Goal: Navigation & Orientation: Find specific page/section

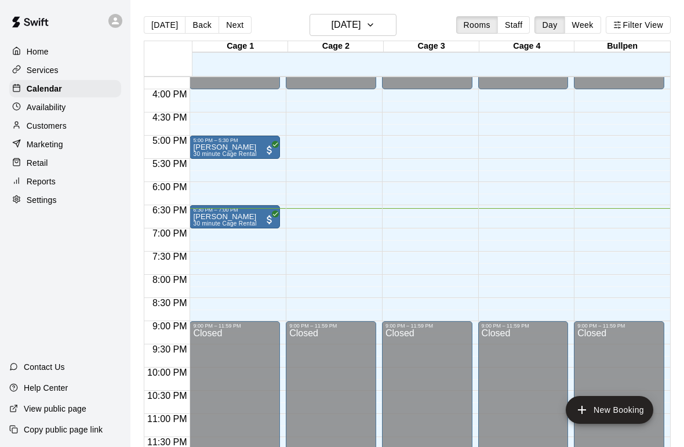
scroll to position [731, 0]
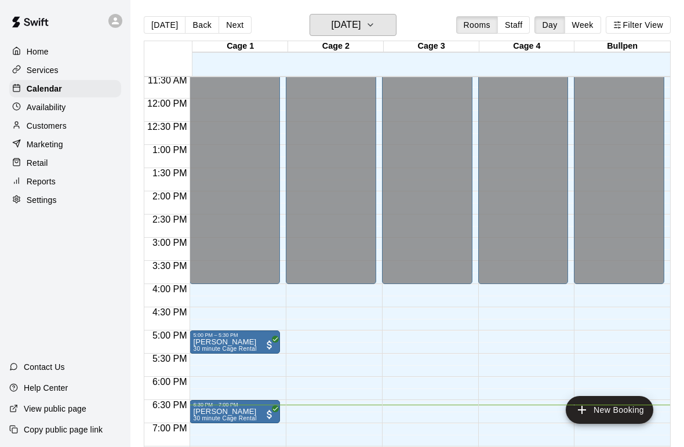
click at [375, 24] on icon "button" at bounding box center [370, 25] width 9 height 14
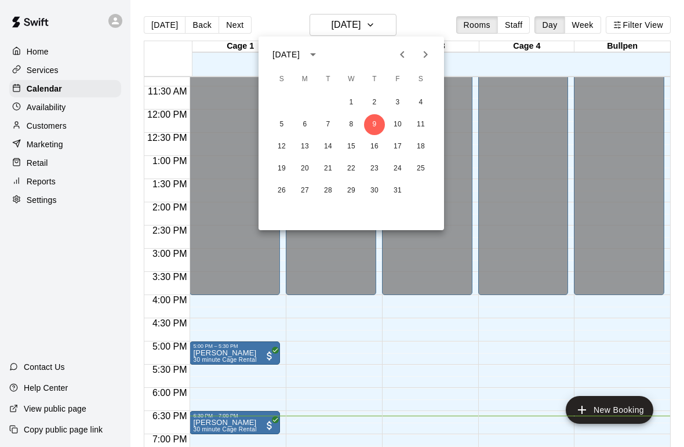
scroll to position [524, 0]
click at [397, 123] on button "10" at bounding box center [397, 124] width 21 height 21
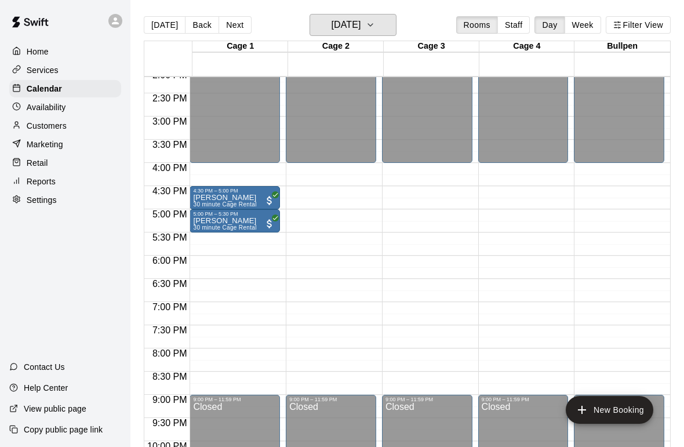
scroll to position [661, 0]
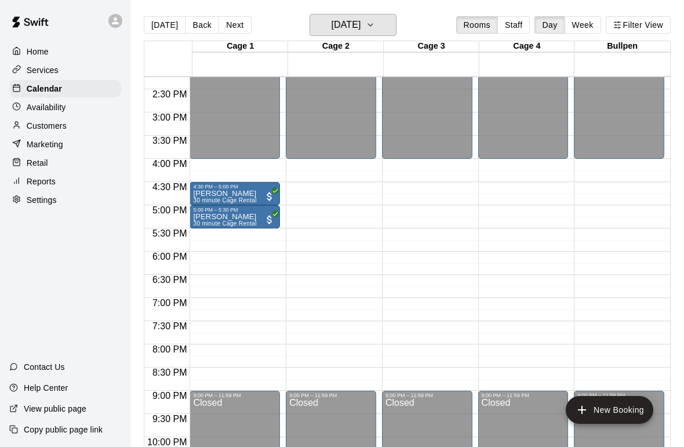
click at [352, 36] on button "[DATE]" at bounding box center [353, 25] width 87 height 22
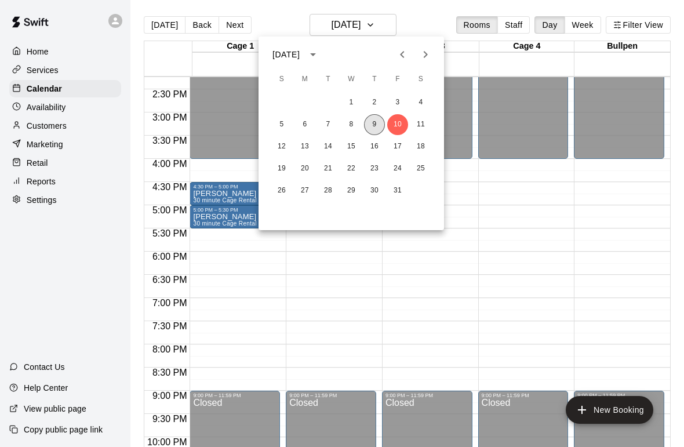
click at [379, 124] on button "9" at bounding box center [374, 124] width 21 height 21
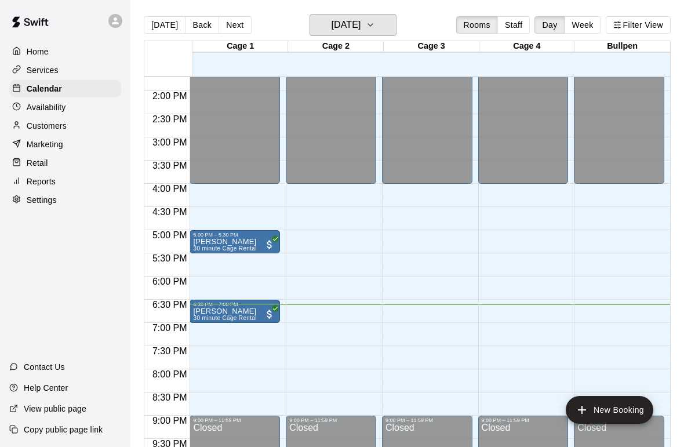
scroll to position [636, 0]
click at [582, 17] on button "Week" at bounding box center [583, 24] width 37 height 17
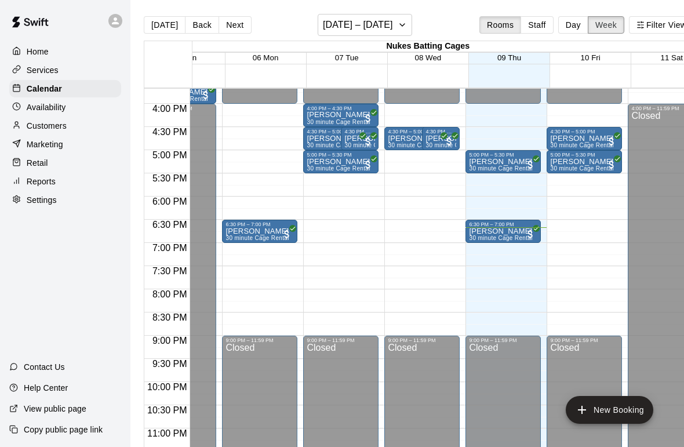
scroll to position [0, 47]
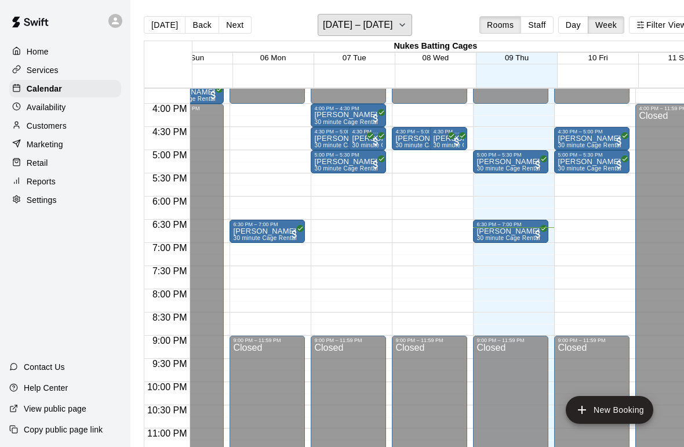
click at [386, 27] on h6 "[DATE] – [DATE]" at bounding box center [358, 25] width 70 height 16
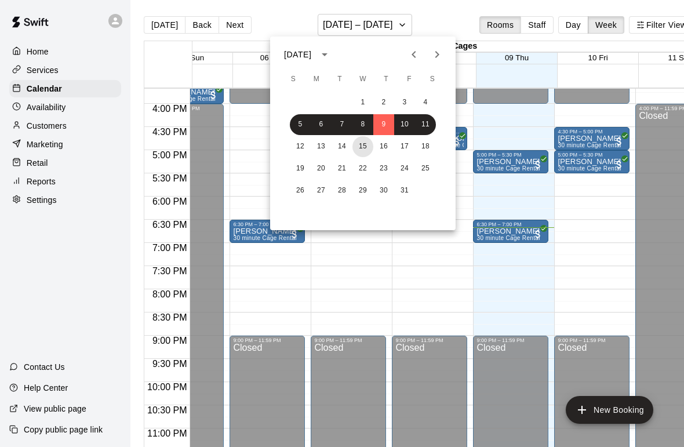
click at [361, 147] on button "15" at bounding box center [363, 146] width 21 height 21
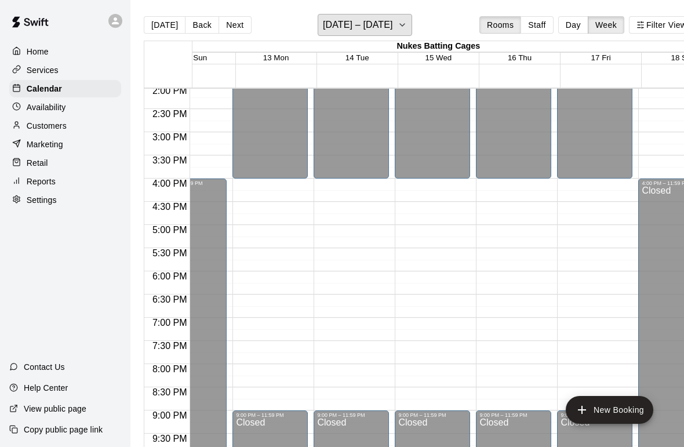
click at [403, 28] on icon "button" at bounding box center [402, 25] width 9 height 14
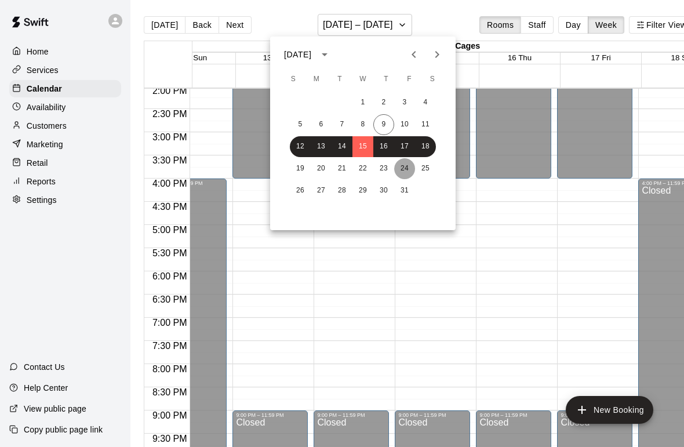
click at [402, 170] on button "24" at bounding box center [404, 168] width 21 height 21
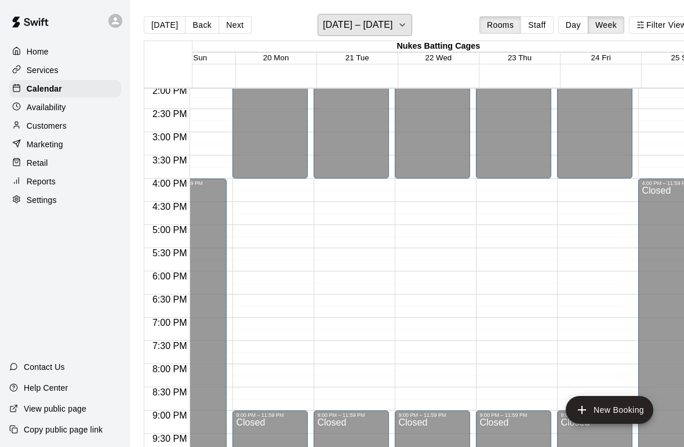
click at [393, 20] on button "[DATE] – [DATE]" at bounding box center [365, 25] width 95 height 22
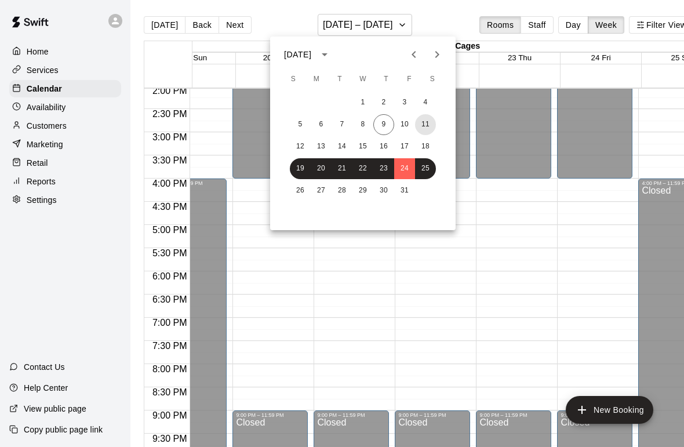
click at [415, 127] on button "11" at bounding box center [425, 124] width 21 height 21
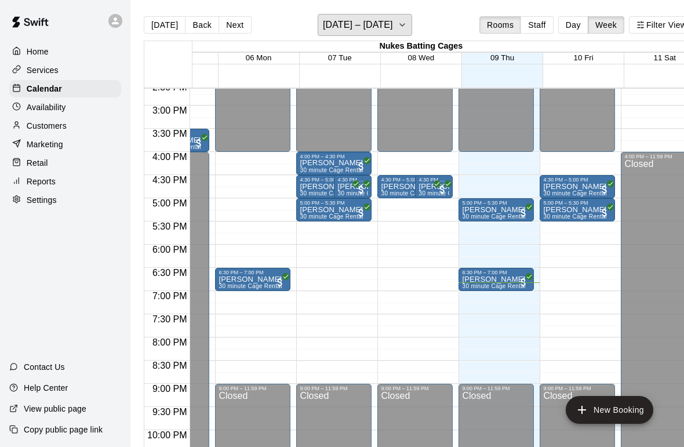
scroll to position [680, 60]
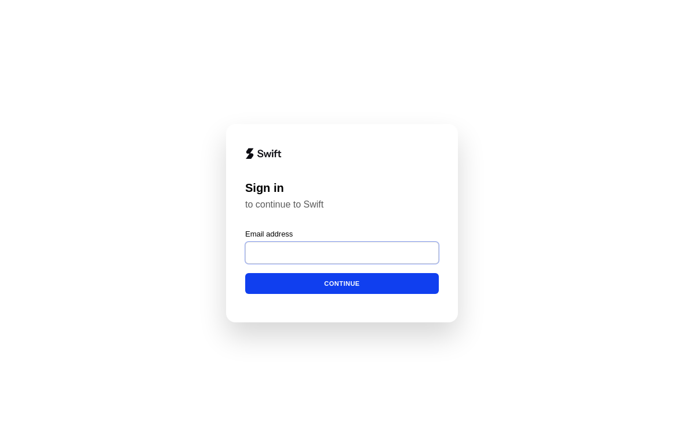
click at [408, 249] on input "Email address" at bounding box center [342, 253] width 194 height 22
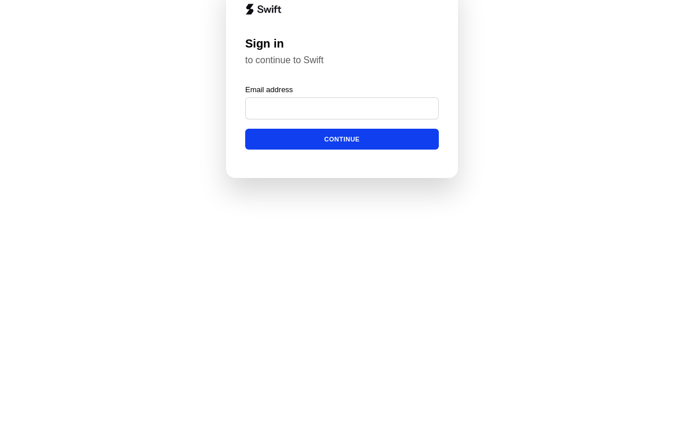
click at [622, 135] on div "Sign in to continue to Swift Continue with Google or Email address Continue No …" at bounding box center [342, 223] width 684 height 447
